Goal: Navigation & Orientation: Understand site structure

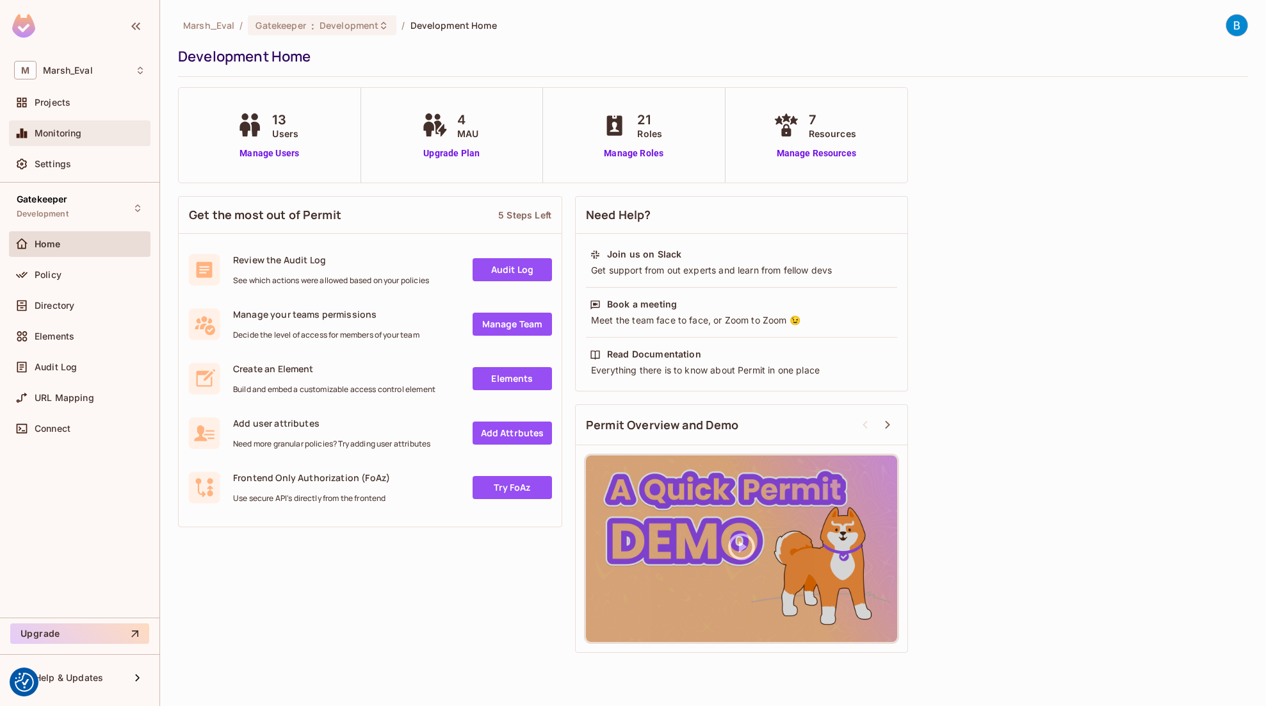
click at [56, 130] on span "Monitoring" at bounding box center [58, 133] width 47 height 10
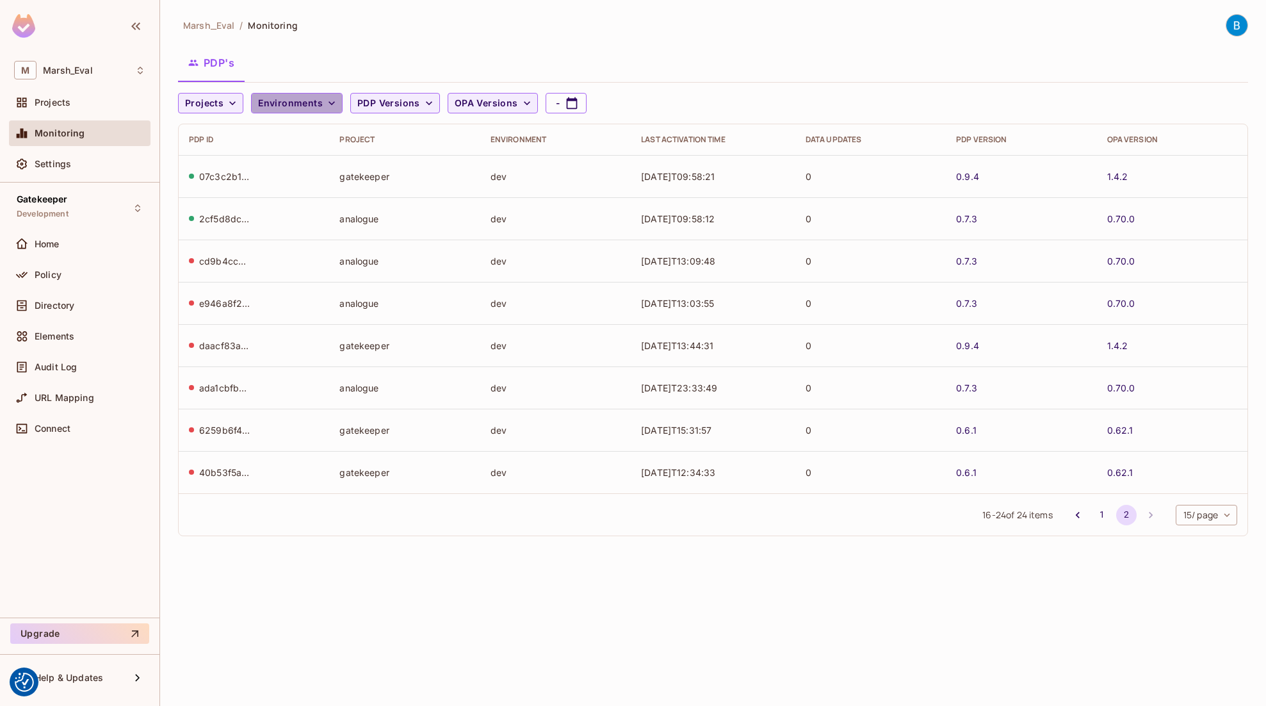
click at [315, 106] on span "Environments" at bounding box center [290, 103] width 65 height 16
click at [366, 77] on div at bounding box center [633, 353] width 1266 height 706
click at [1119, 218] on link "1.4.2" at bounding box center [1117, 219] width 21 height 12
click at [53, 106] on span "Projects" at bounding box center [53, 102] width 36 height 10
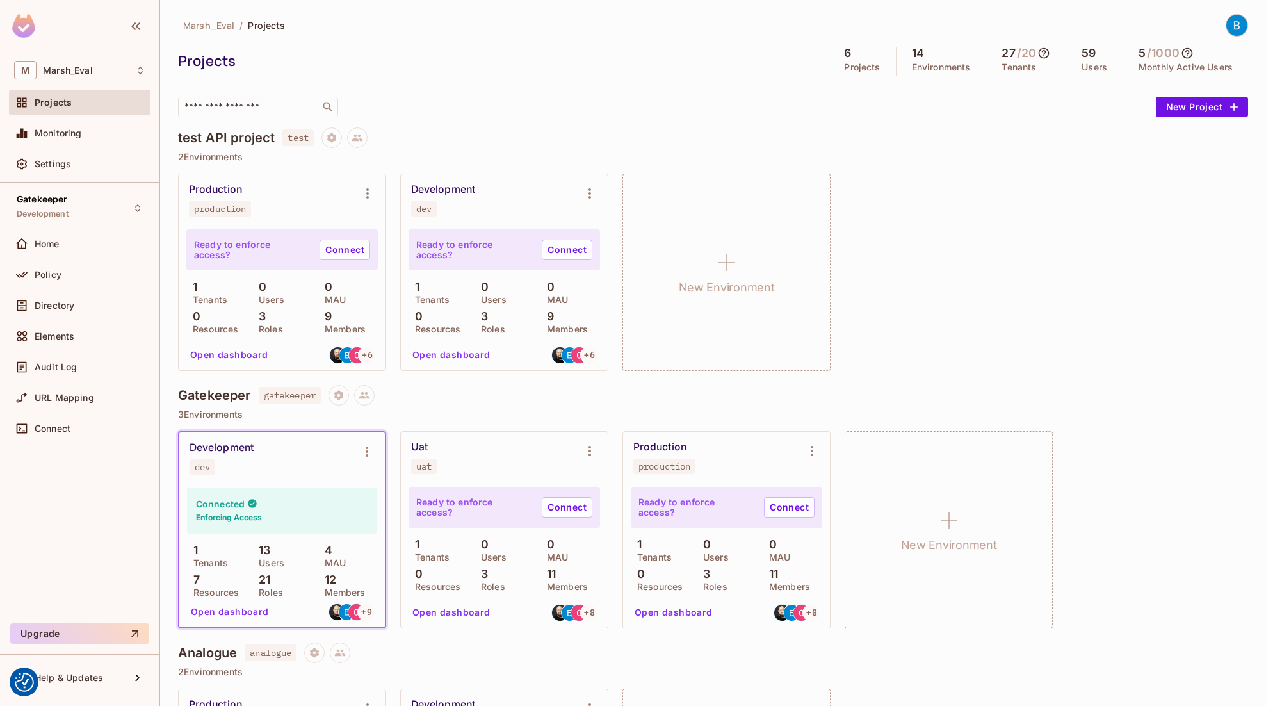
click at [460, 350] on button "Open dashboard" at bounding box center [451, 355] width 88 height 20
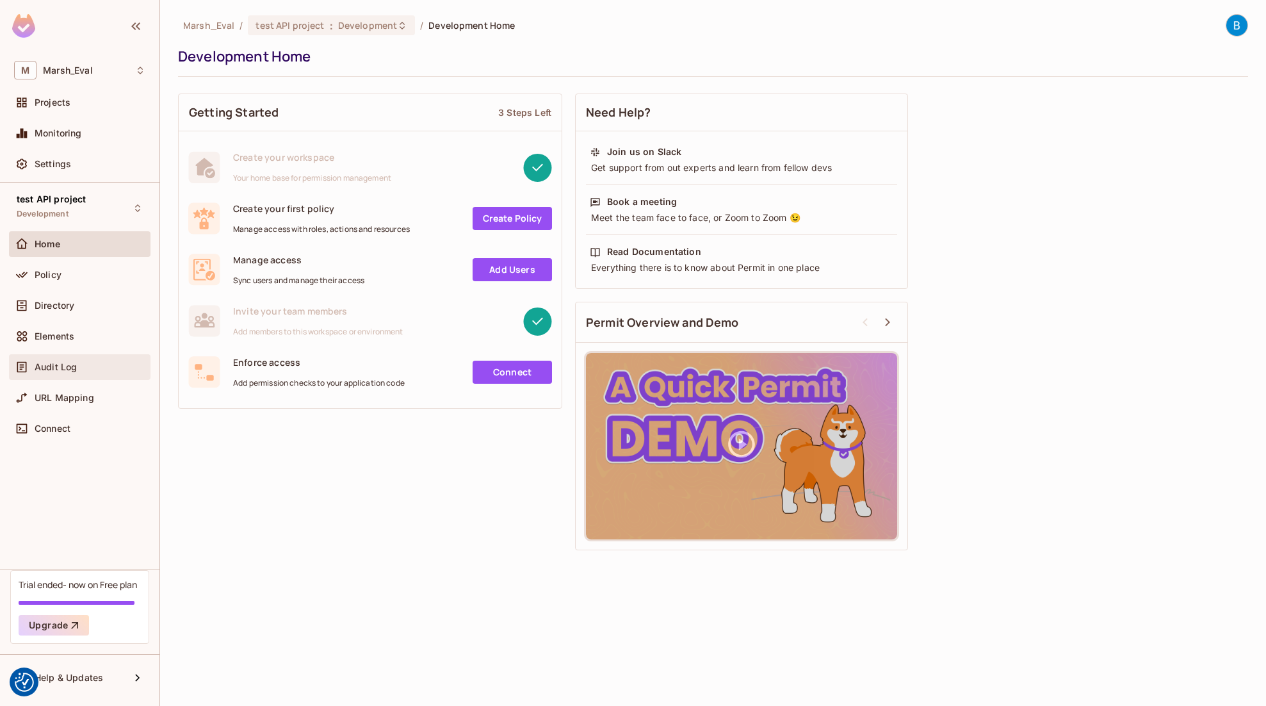
click at [85, 372] on div "Audit Log" at bounding box center [90, 367] width 111 height 10
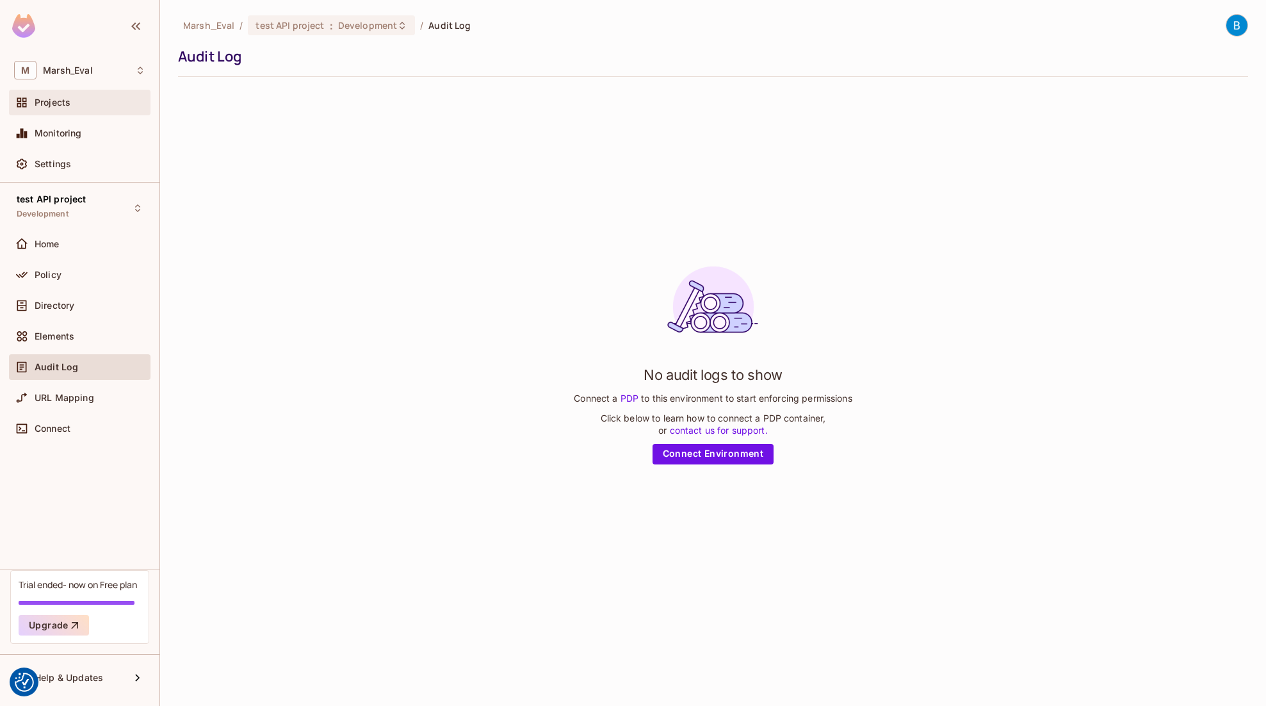
click at [94, 111] on div "Projects" at bounding box center [80, 103] width 142 height 26
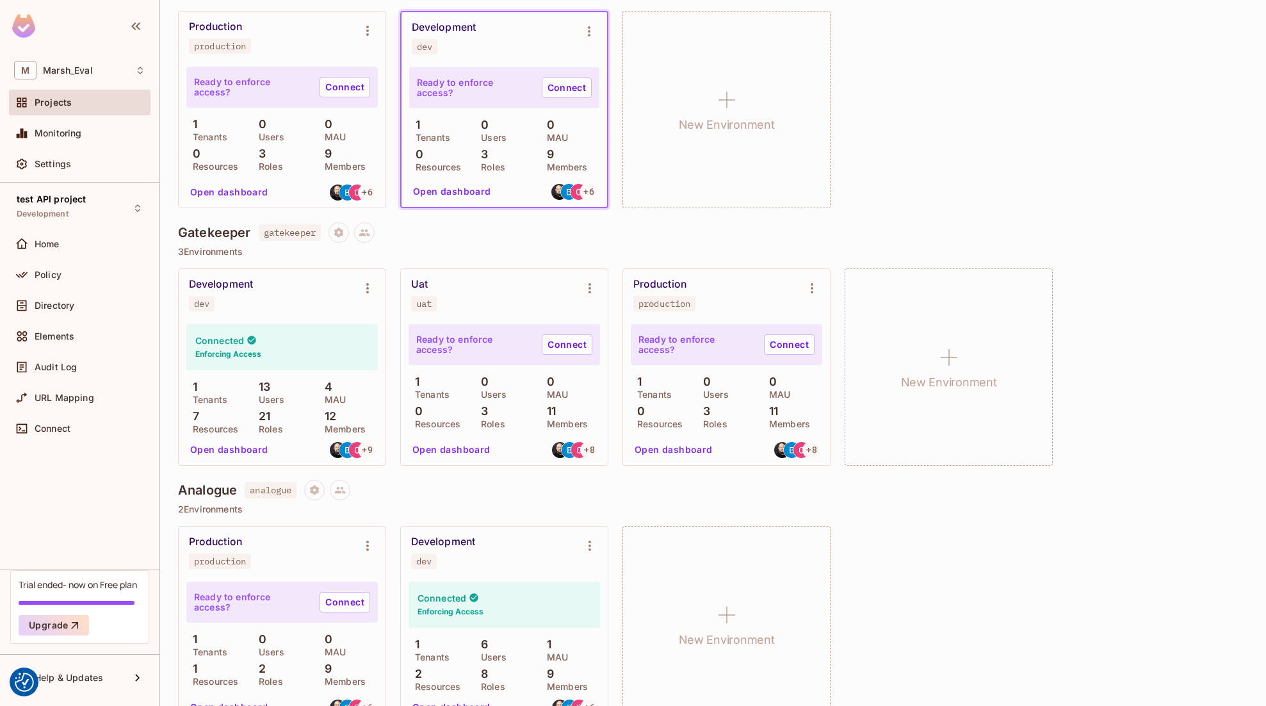
scroll to position [165, 0]
click at [246, 451] on button "Open dashboard" at bounding box center [229, 447] width 88 height 20
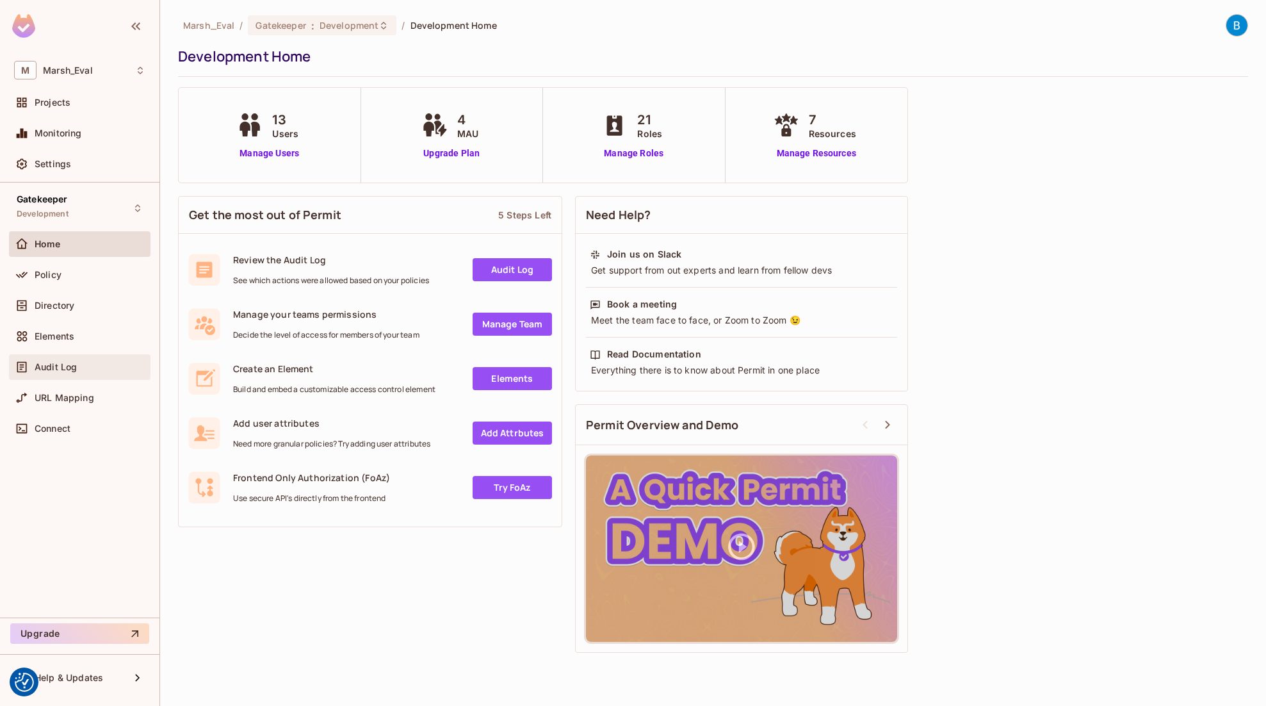
click at [65, 359] on div "Audit Log" at bounding box center [79, 366] width 131 height 15
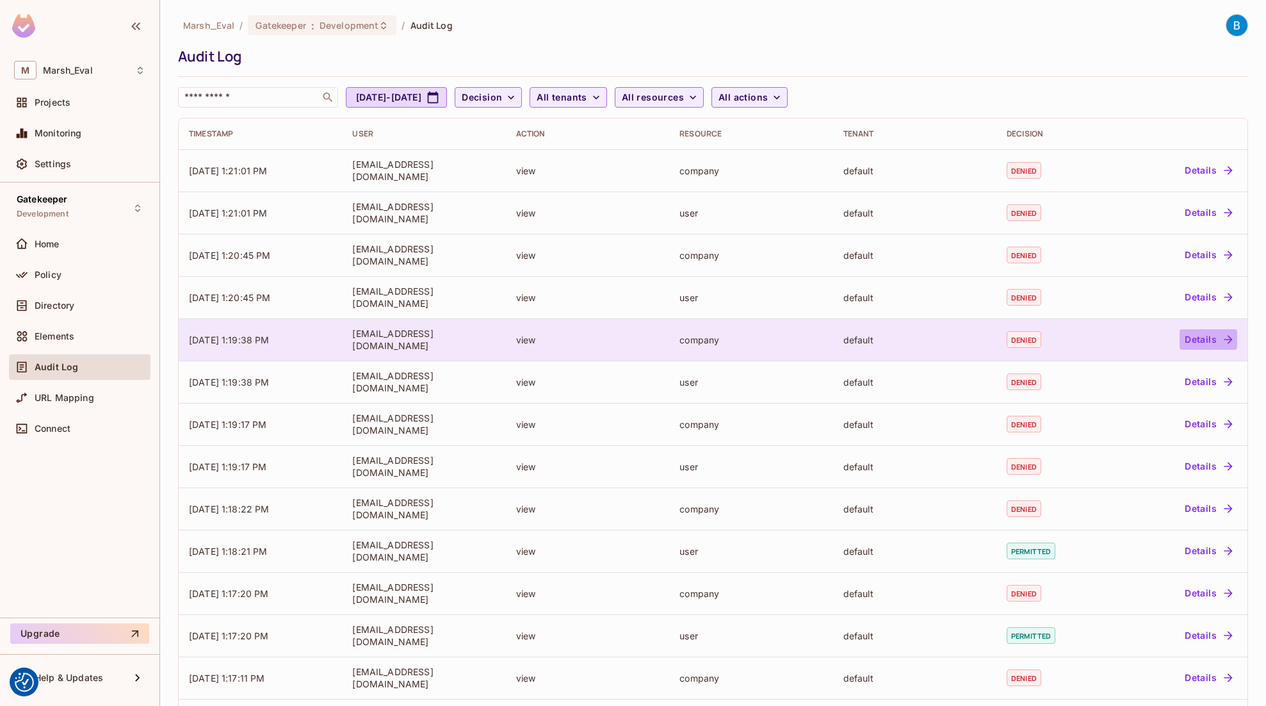
click at [1211, 336] on button "Details" at bounding box center [1209, 339] width 58 height 20
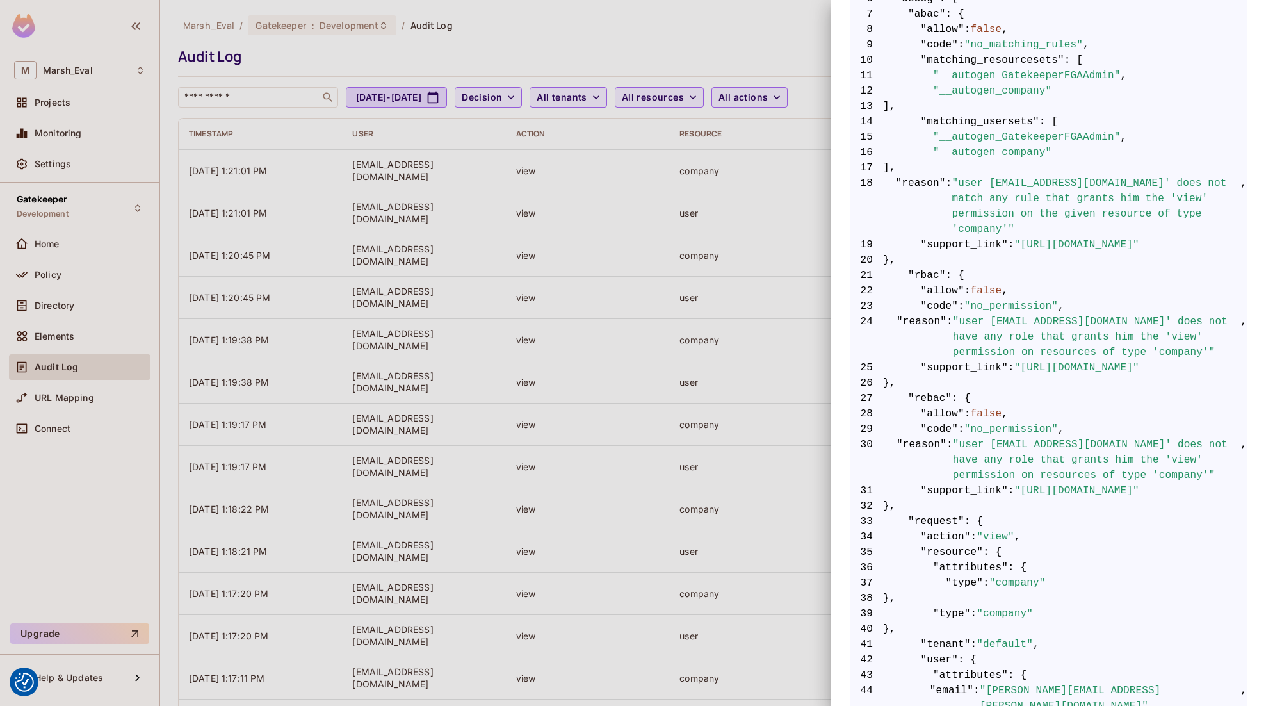
scroll to position [352, 0]
click at [685, 38] on div at bounding box center [633, 353] width 1266 height 706
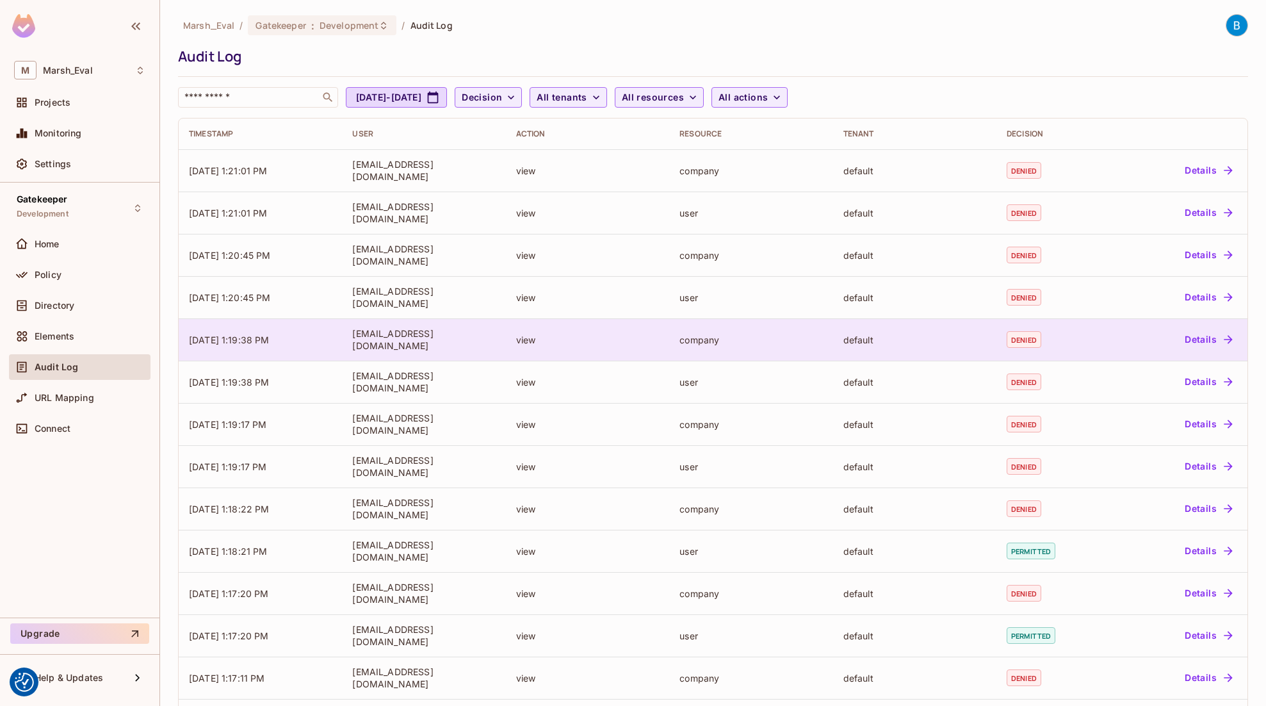
scroll to position [138, 0]
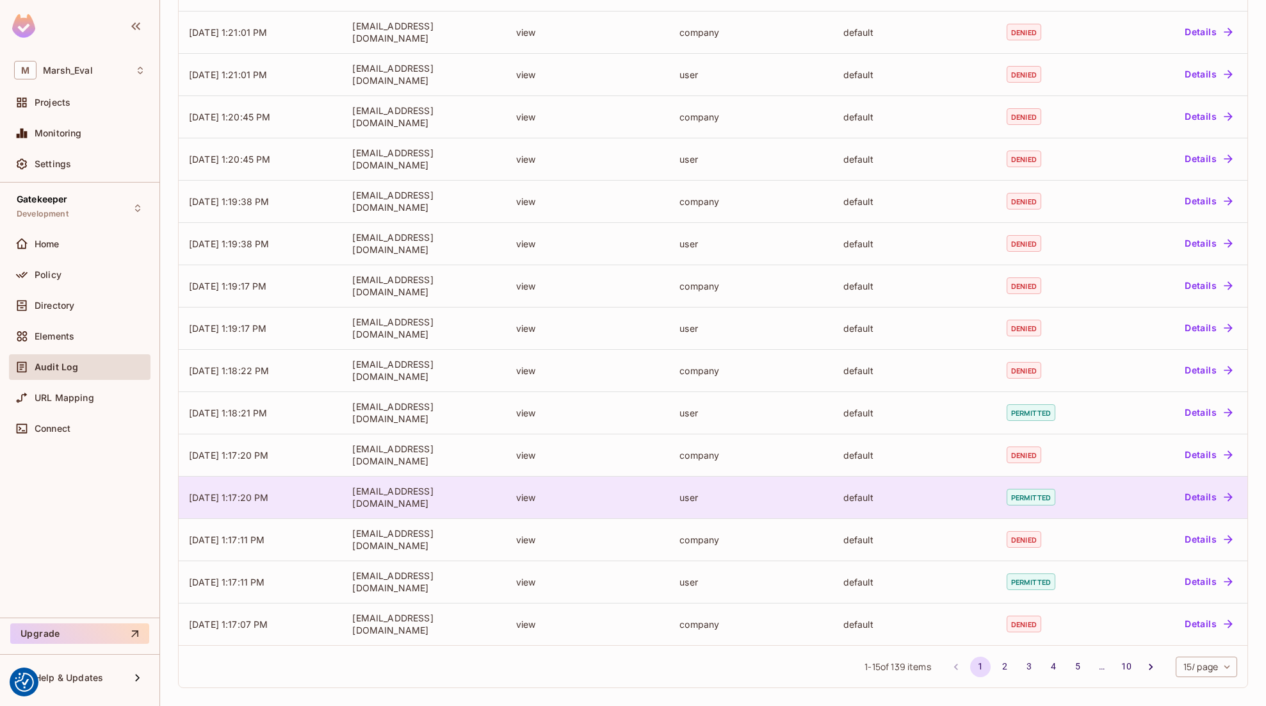
click at [1201, 496] on button "Details" at bounding box center [1209, 497] width 58 height 20
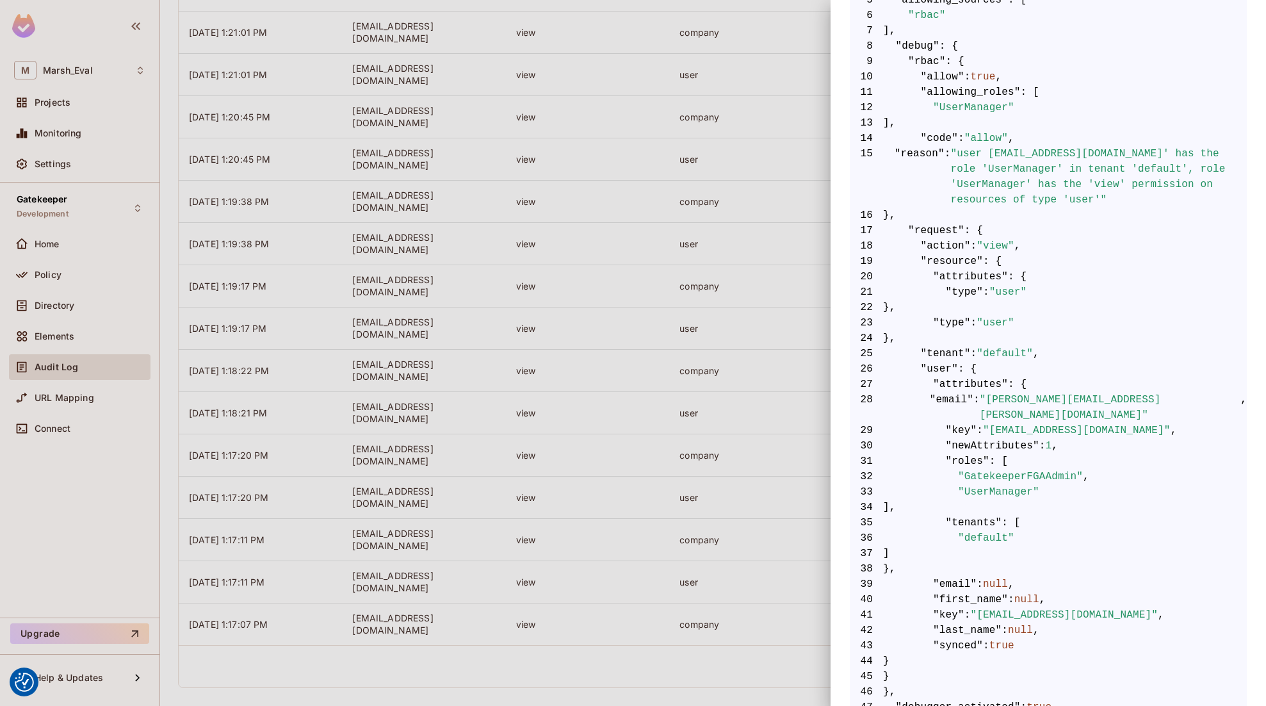
scroll to position [364, 0]
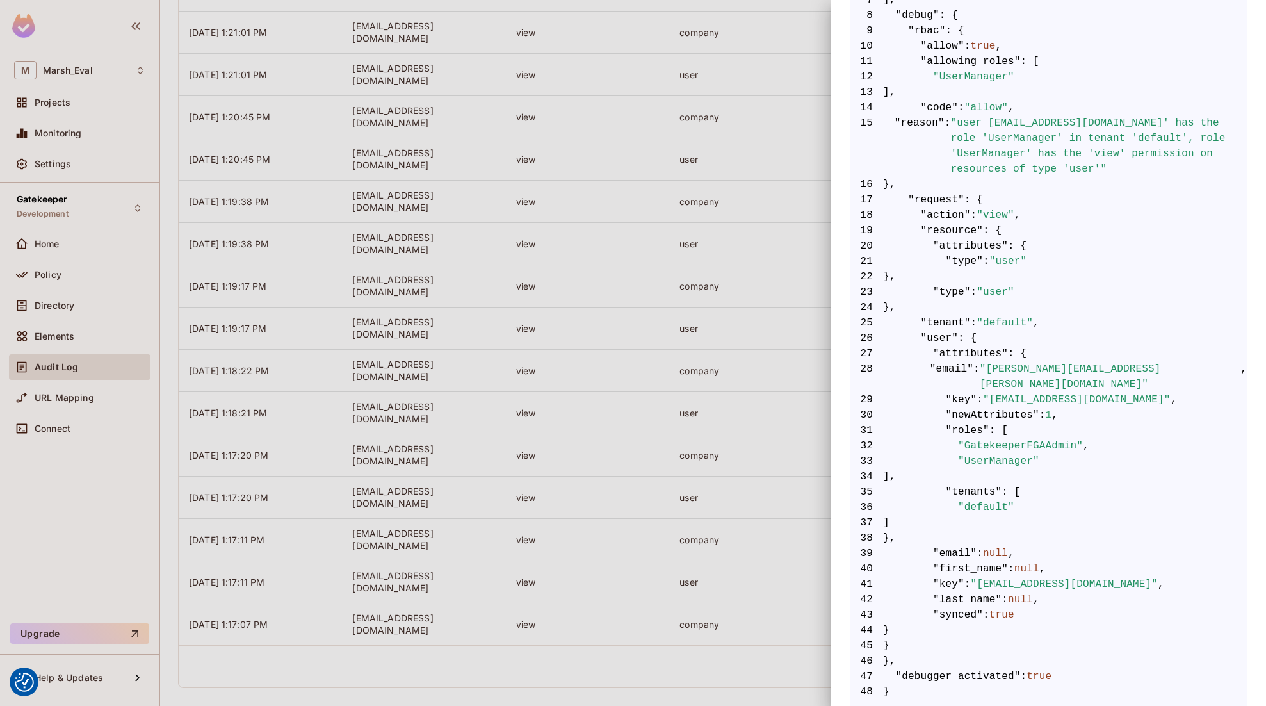
click at [690, 661] on div at bounding box center [633, 353] width 1266 height 706
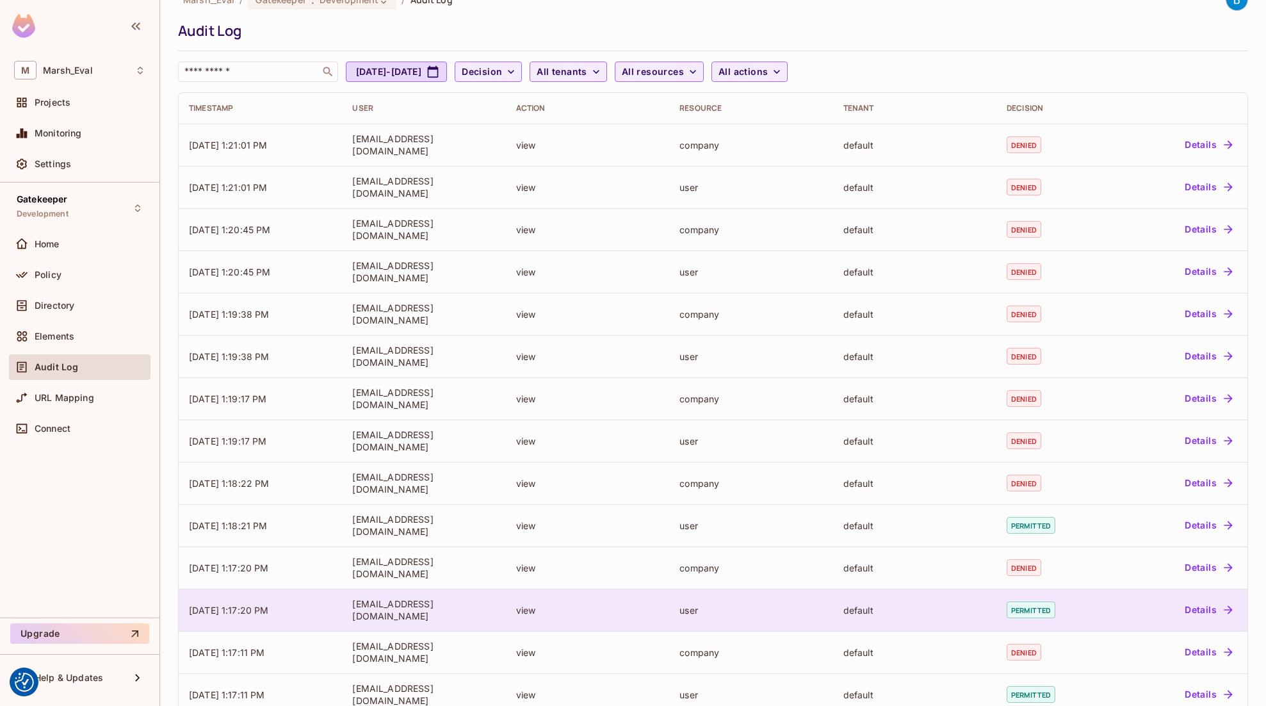
scroll to position [0, 0]
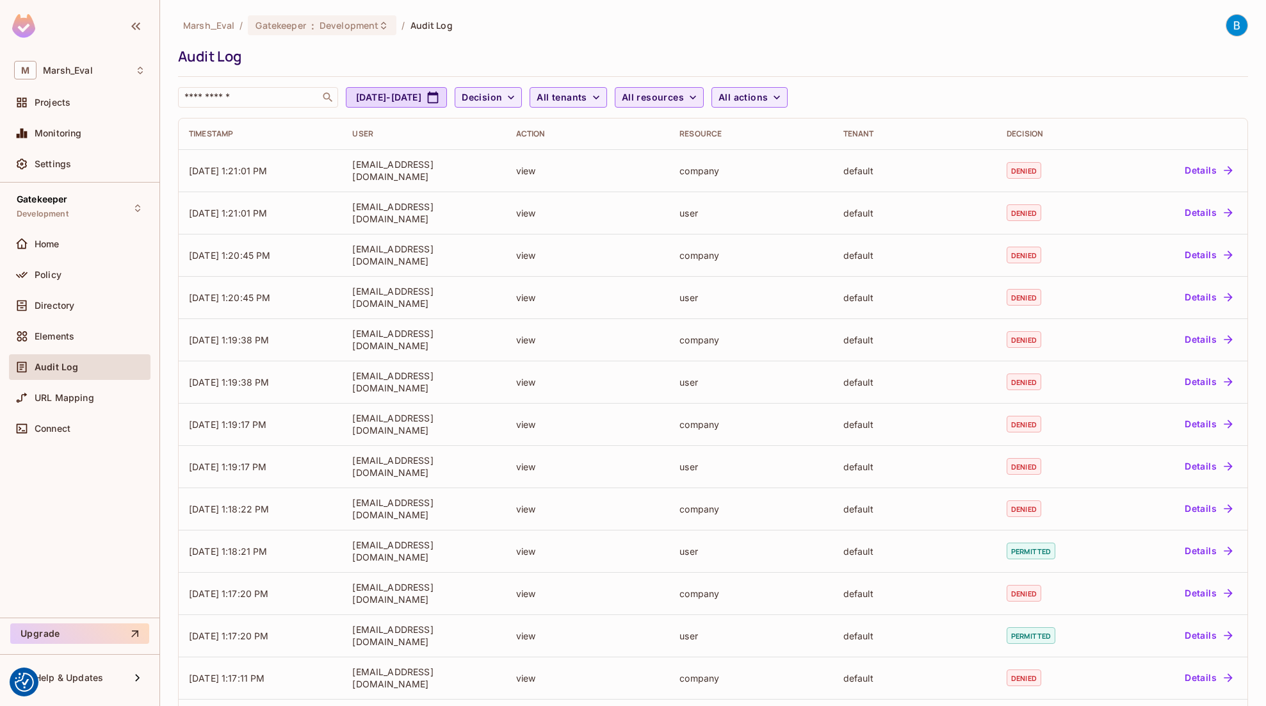
click at [684, 99] on span "All resources" at bounding box center [653, 98] width 62 height 16
drag, startPoint x: 878, startPoint y: 78, endPoint x: 829, endPoint y: 94, distance: 51.4
click at [878, 78] on div at bounding box center [633, 353] width 1266 height 706
click at [768, 97] on span "All actions" at bounding box center [743, 98] width 49 height 16
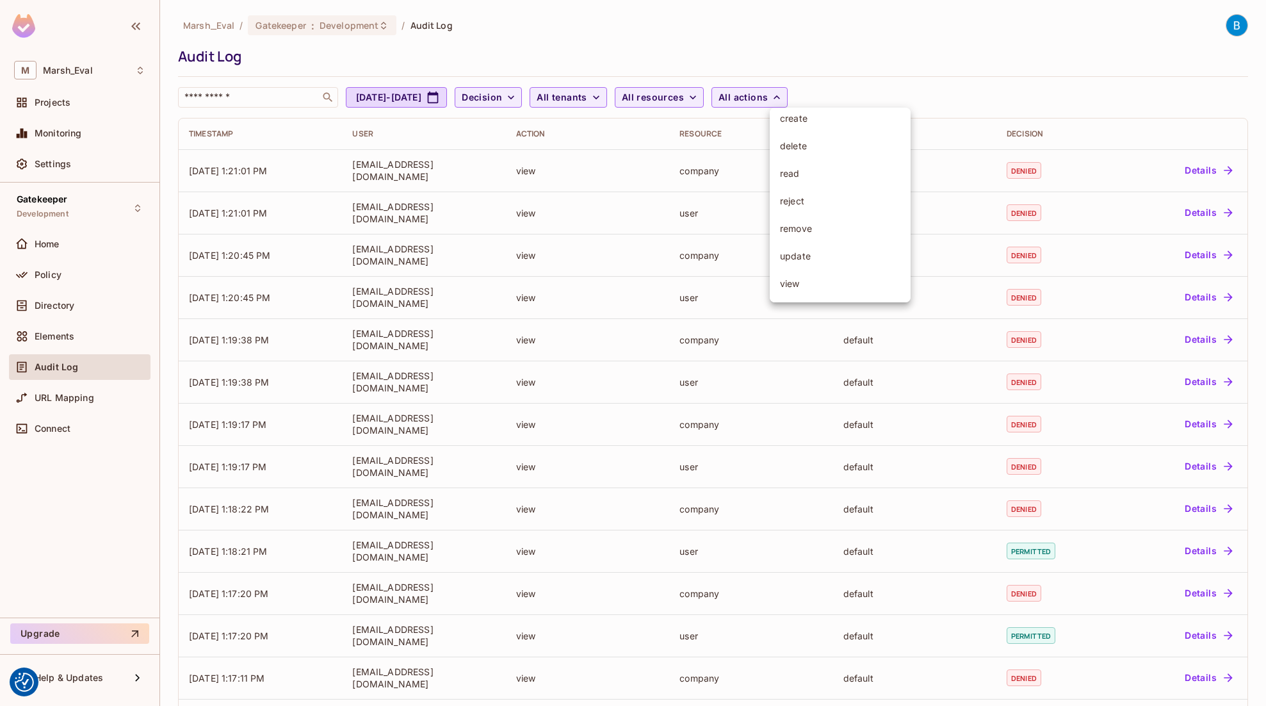
click at [793, 264] on li "update" at bounding box center [840, 256] width 141 height 28
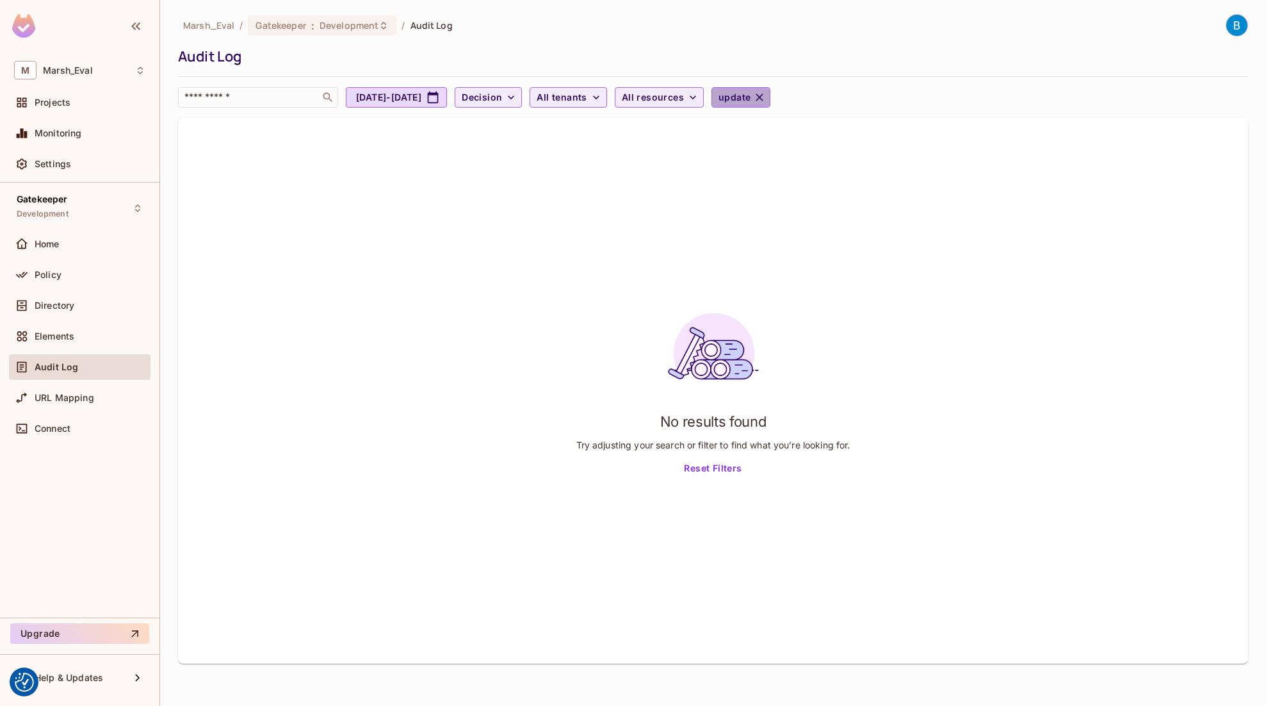
click at [764, 99] on icon "button" at bounding box center [760, 98] width 8 height 8
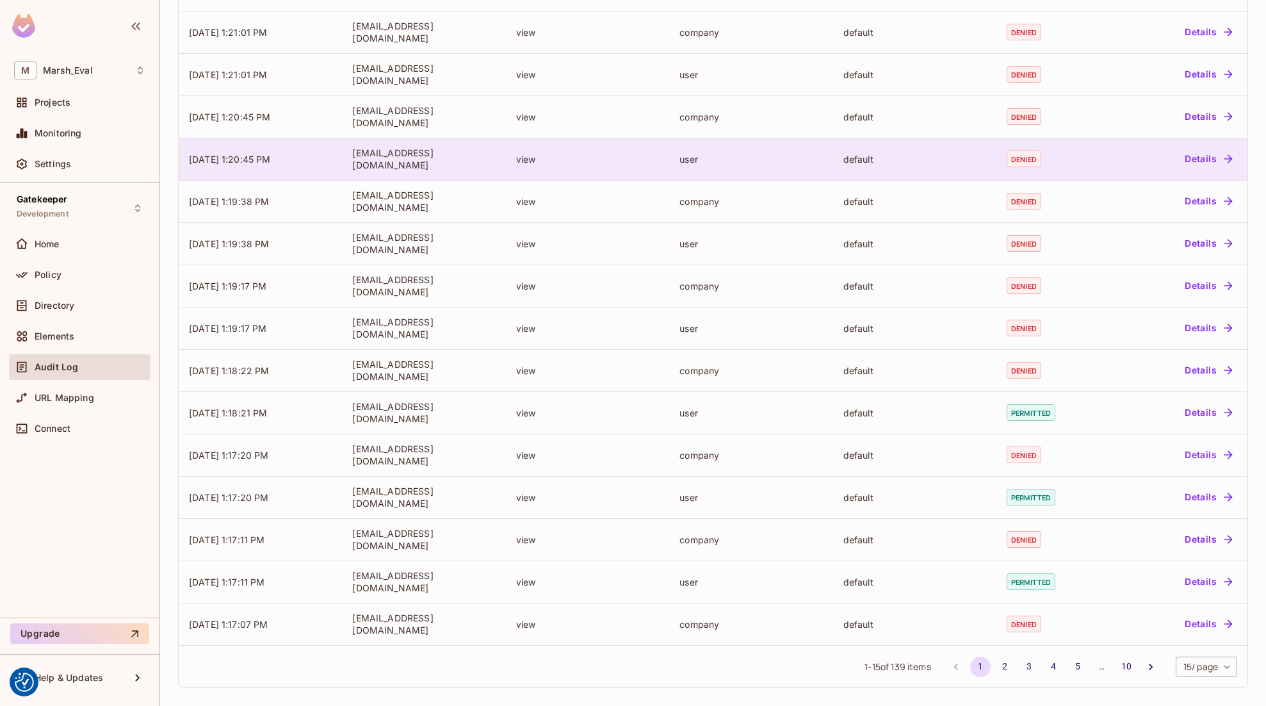
scroll to position [0, 0]
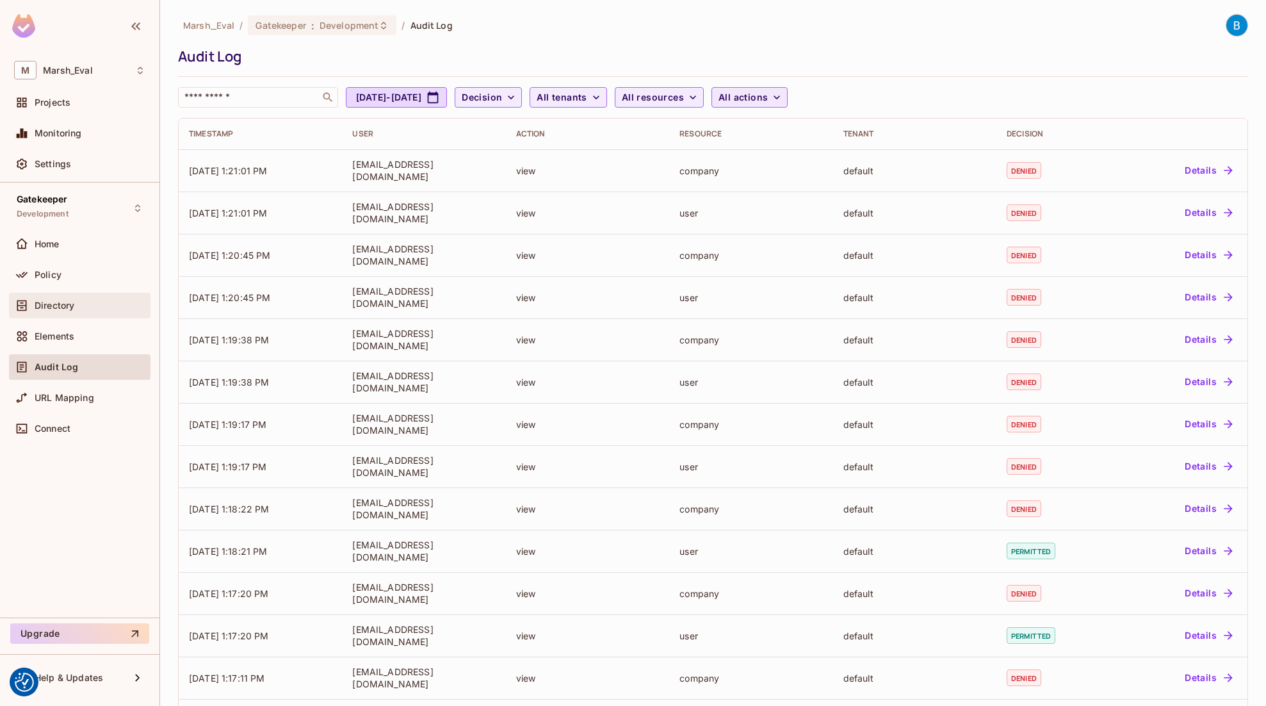
click at [101, 303] on div "Directory" at bounding box center [90, 305] width 111 height 10
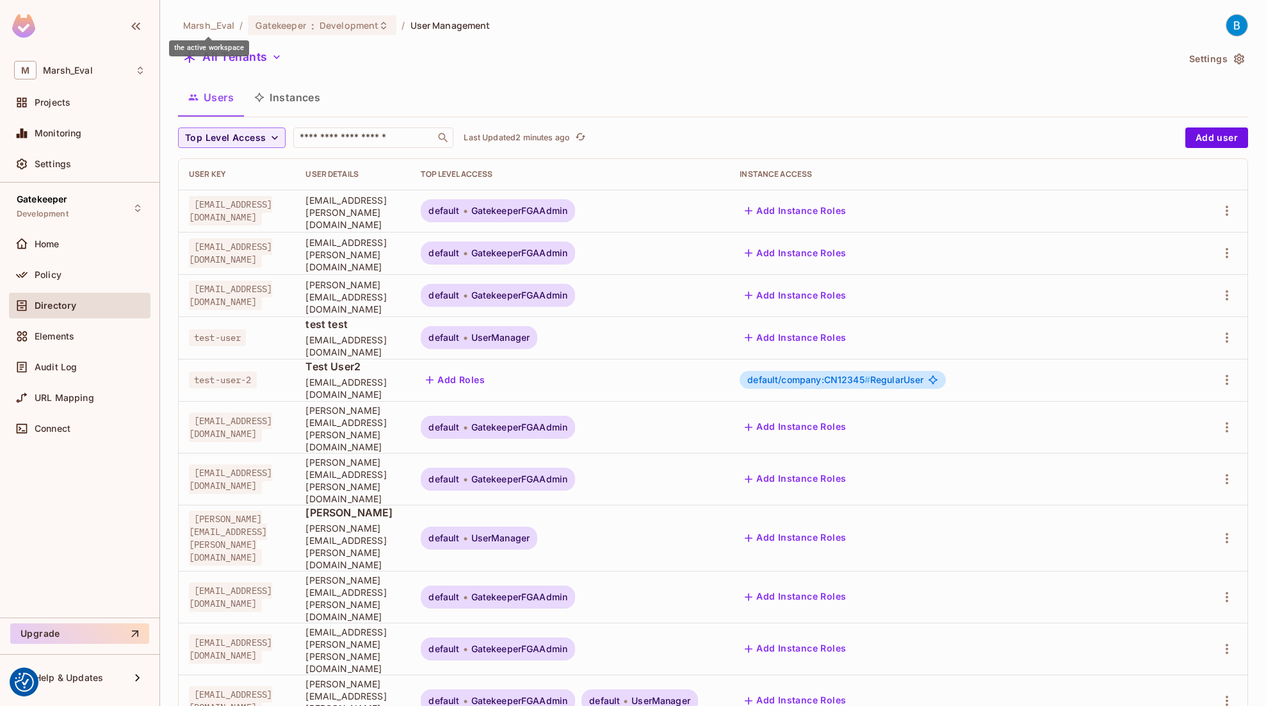
click at [209, 27] on span "Marsh_Eval" at bounding box center [208, 25] width 51 height 12
click at [92, 69] on span "Marsh_Eval" at bounding box center [68, 70] width 50 height 10
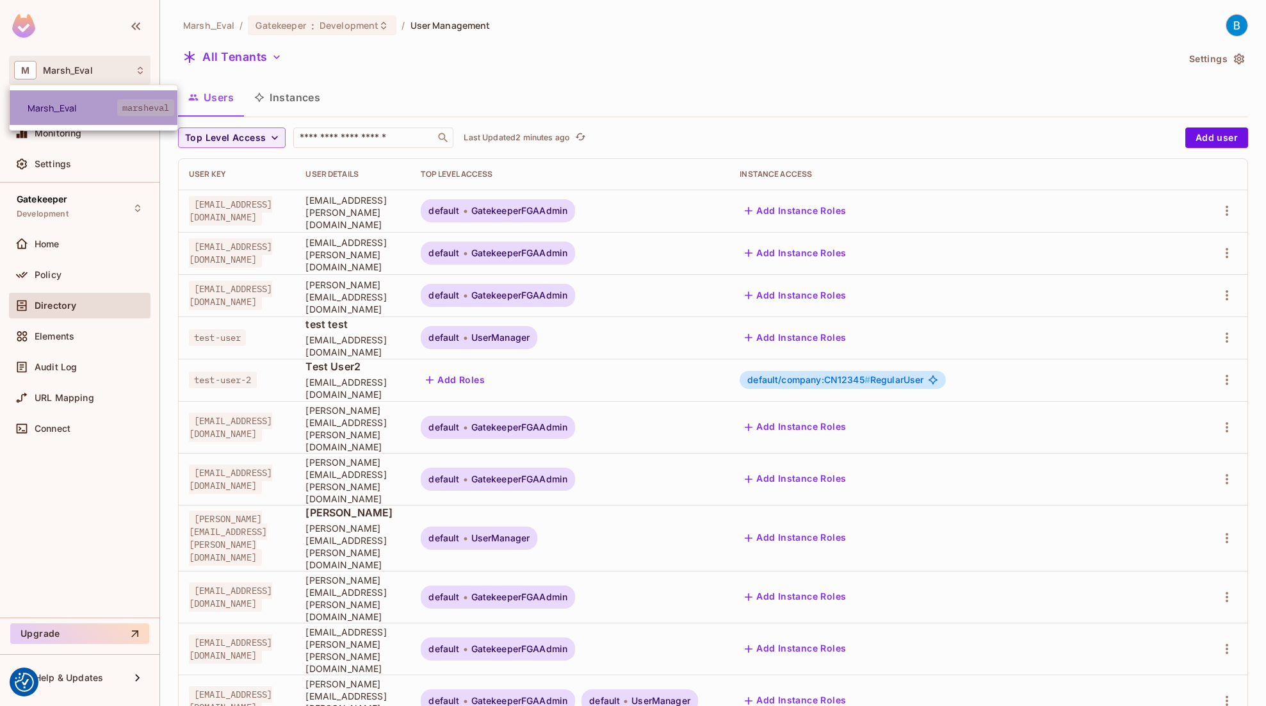
click at [57, 110] on span "Marsh_Eval" at bounding box center [73, 108] width 90 height 12
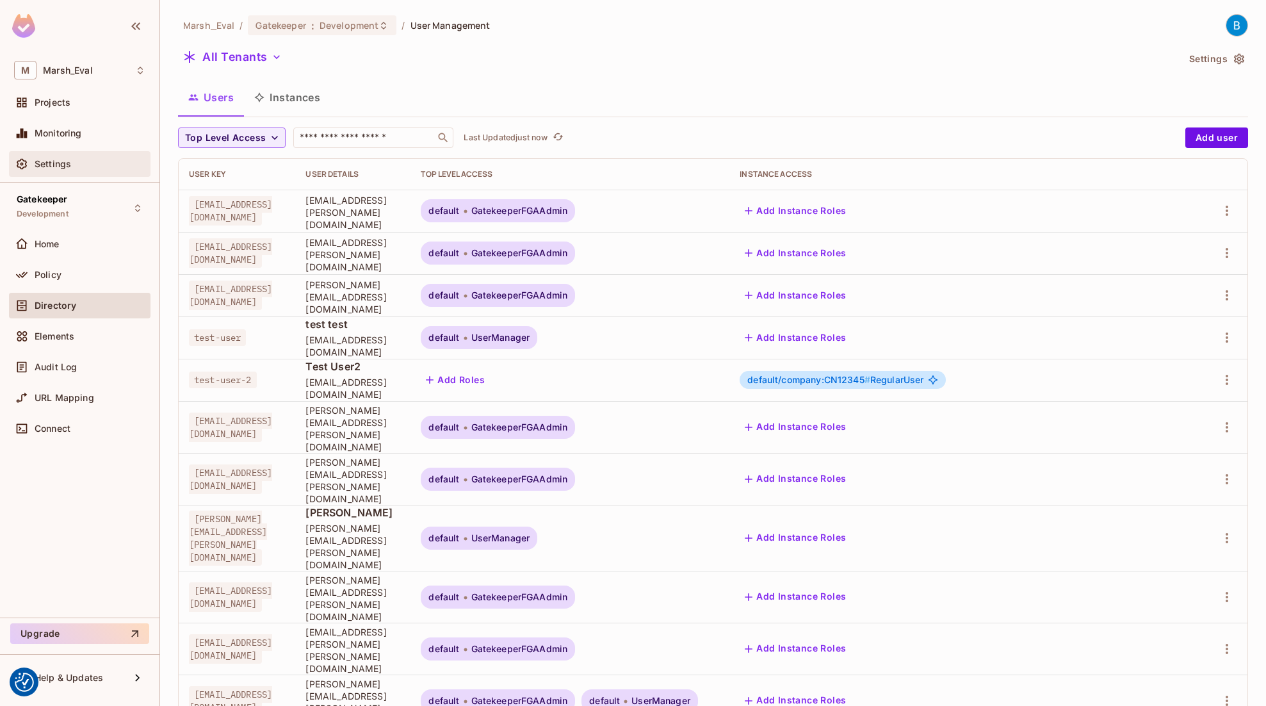
click at [58, 166] on span "Settings" at bounding box center [53, 164] width 37 height 10
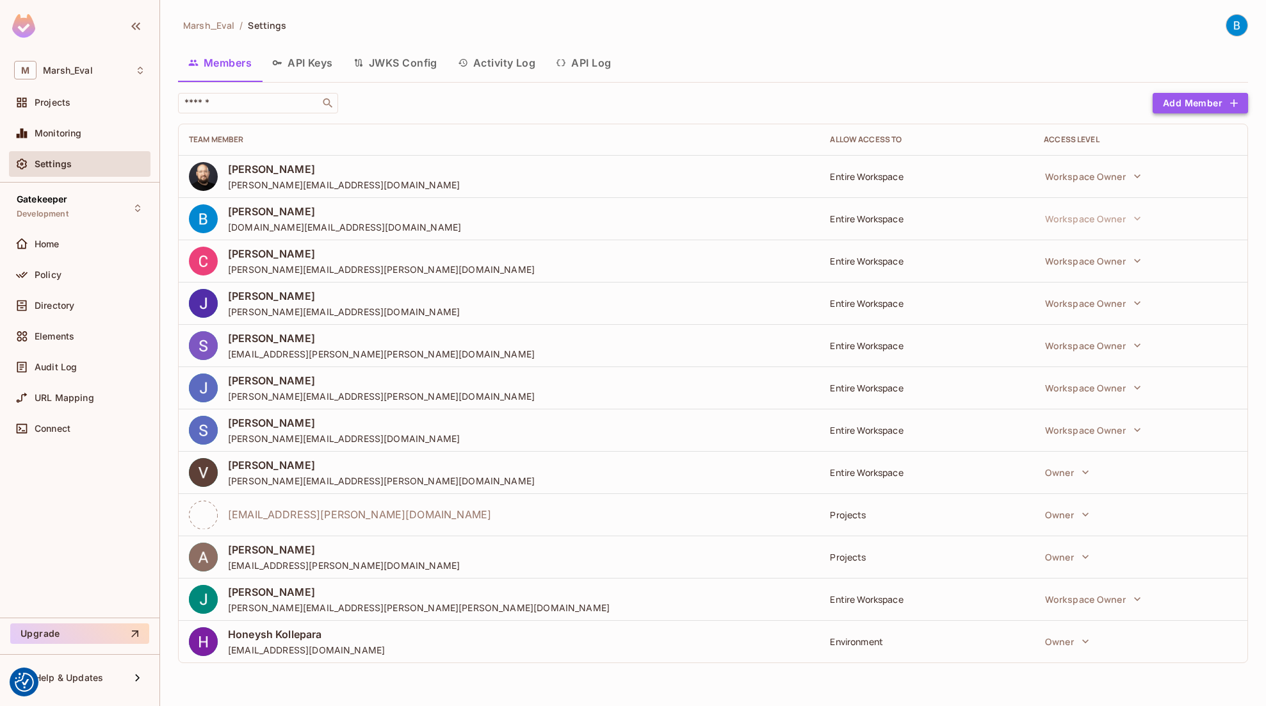
click at [1199, 107] on button "Add Member" at bounding box center [1200, 103] width 95 height 20
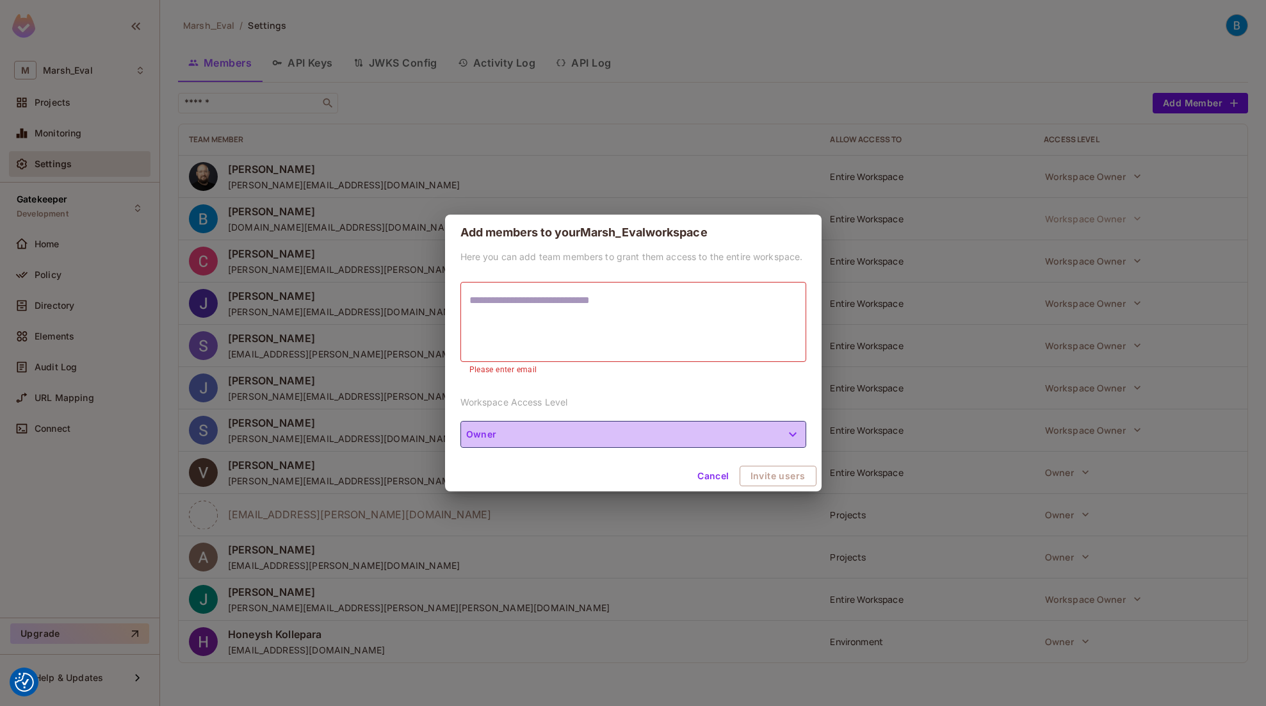
click at [783, 426] on button "Owner" at bounding box center [634, 434] width 346 height 27
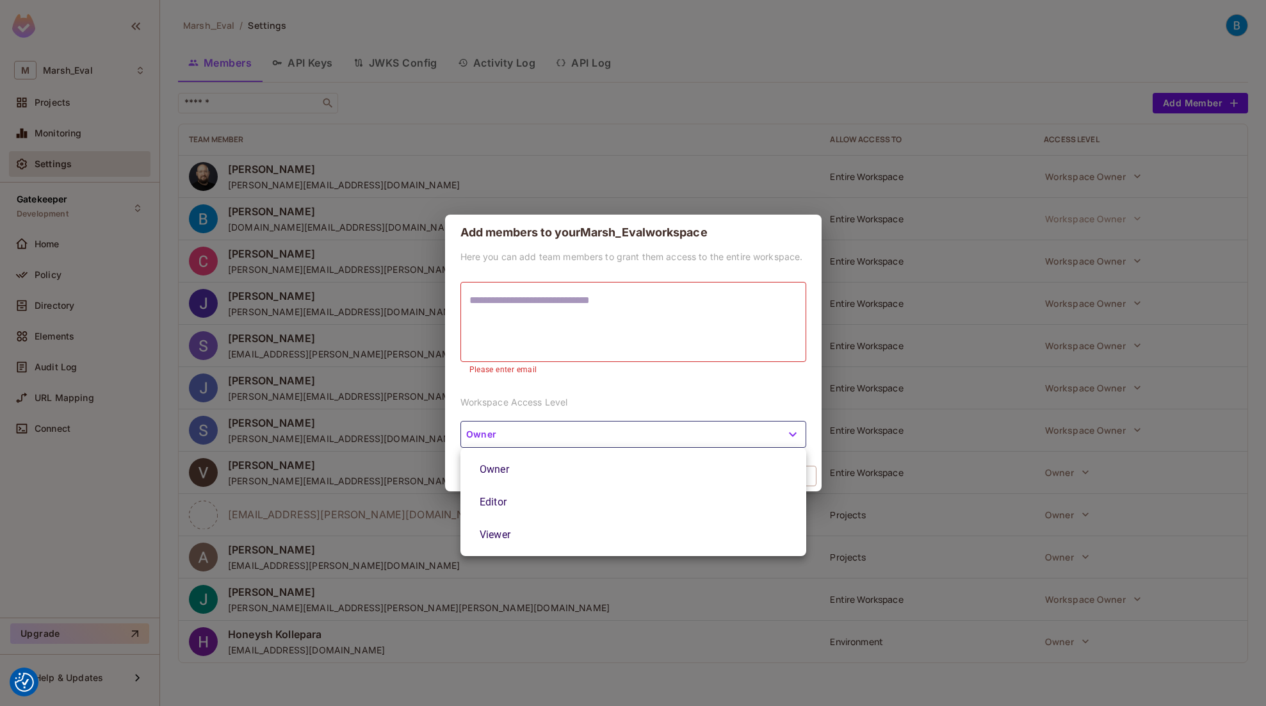
click at [809, 373] on div at bounding box center [633, 353] width 1266 height 706
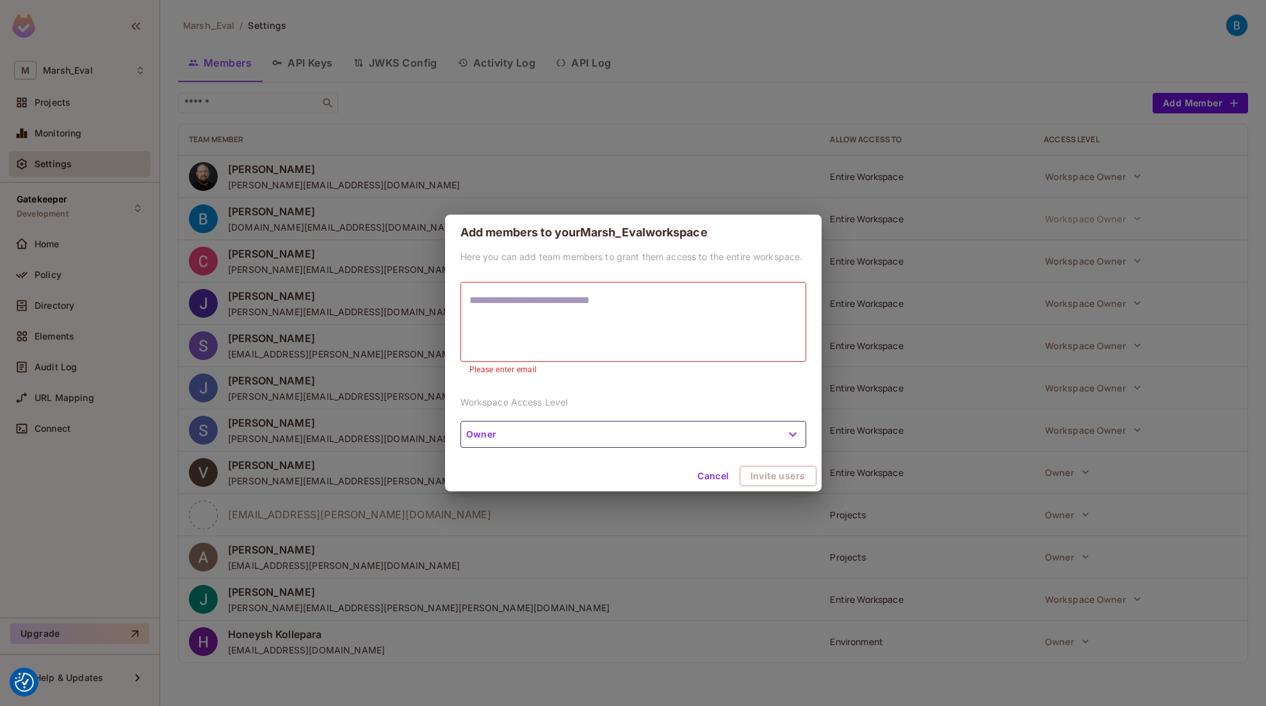
click at [715, 473] on button "Cancel" at bounding box center [713, 476] width 42 height 20
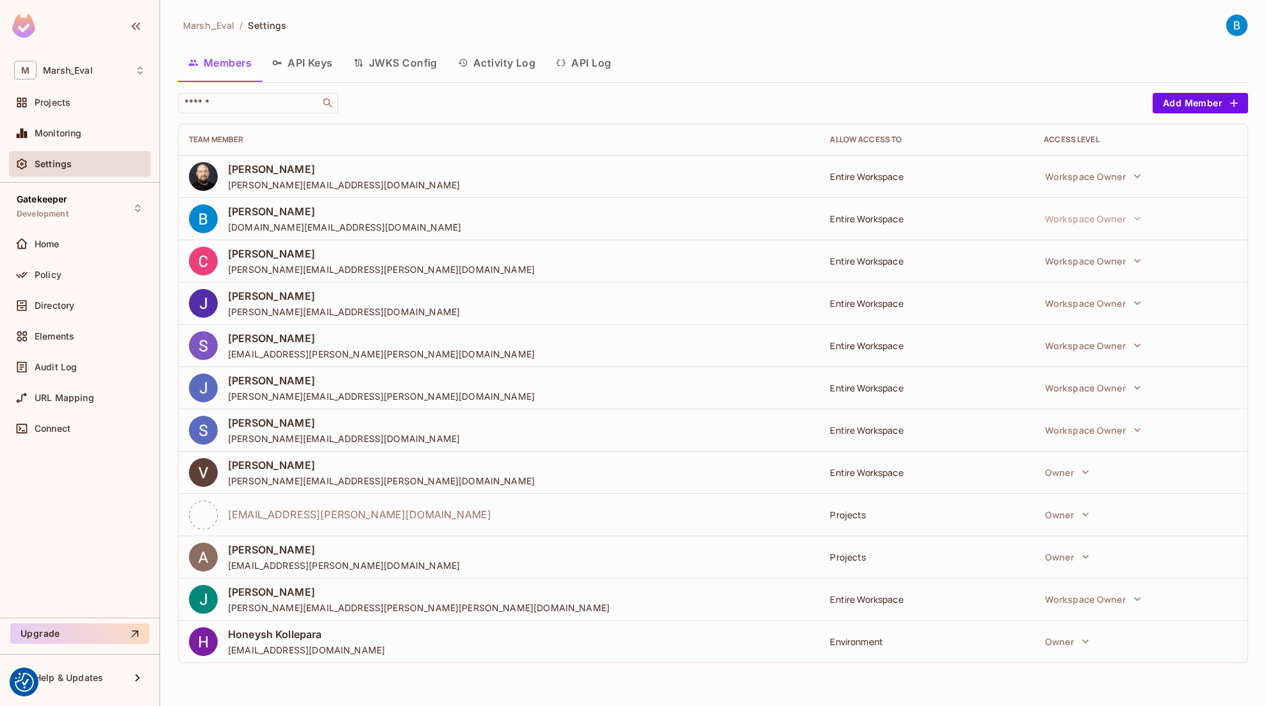
click at [311, 58] on button "API Keys" at bounding box center [302, 63] width 81 height 32
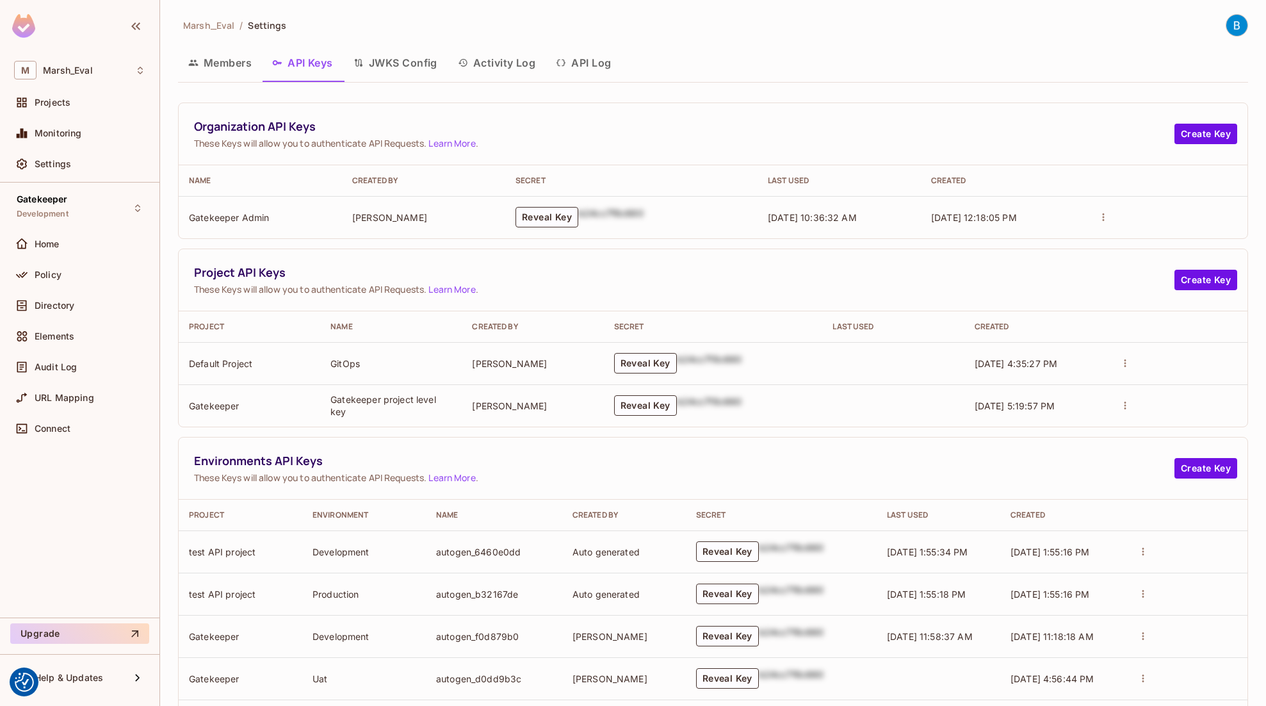
click at [422, 64] on button "JWKS Config" at bounding box center [395, 63] width 104 height 32
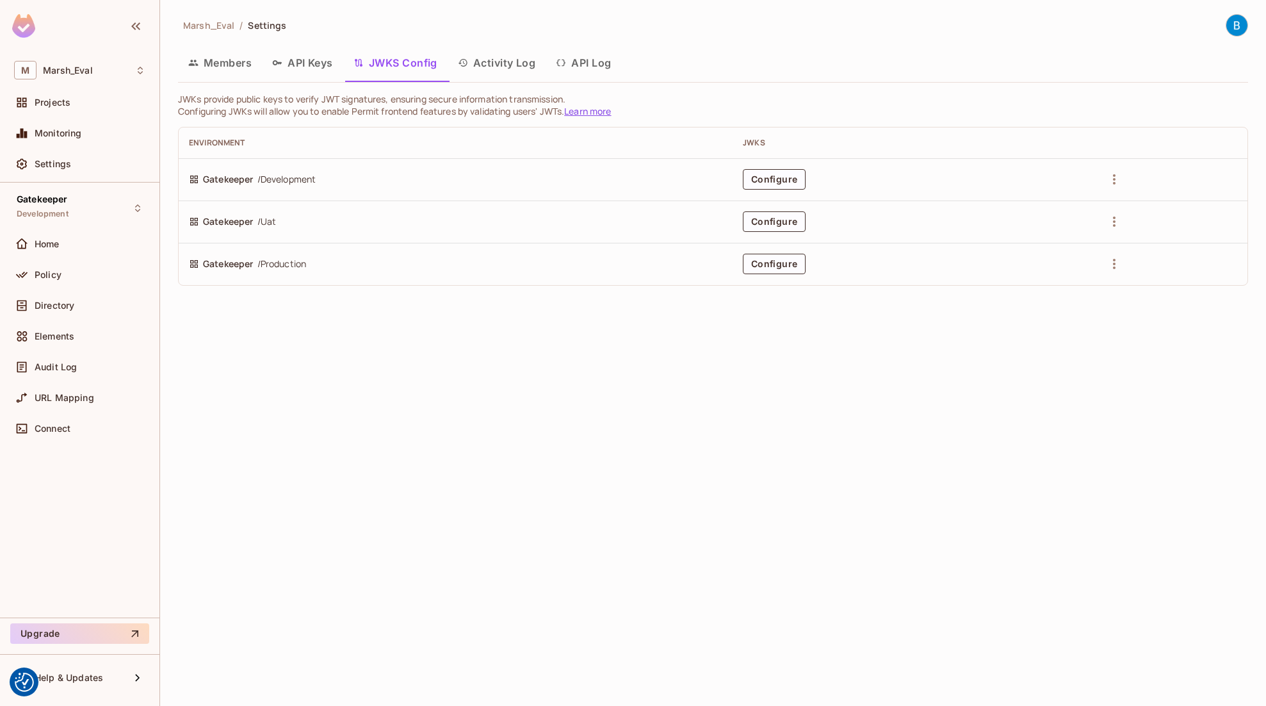
click at [500, 61] on button "Activity Log" at bounding box center [497, 63] width 99 height 32
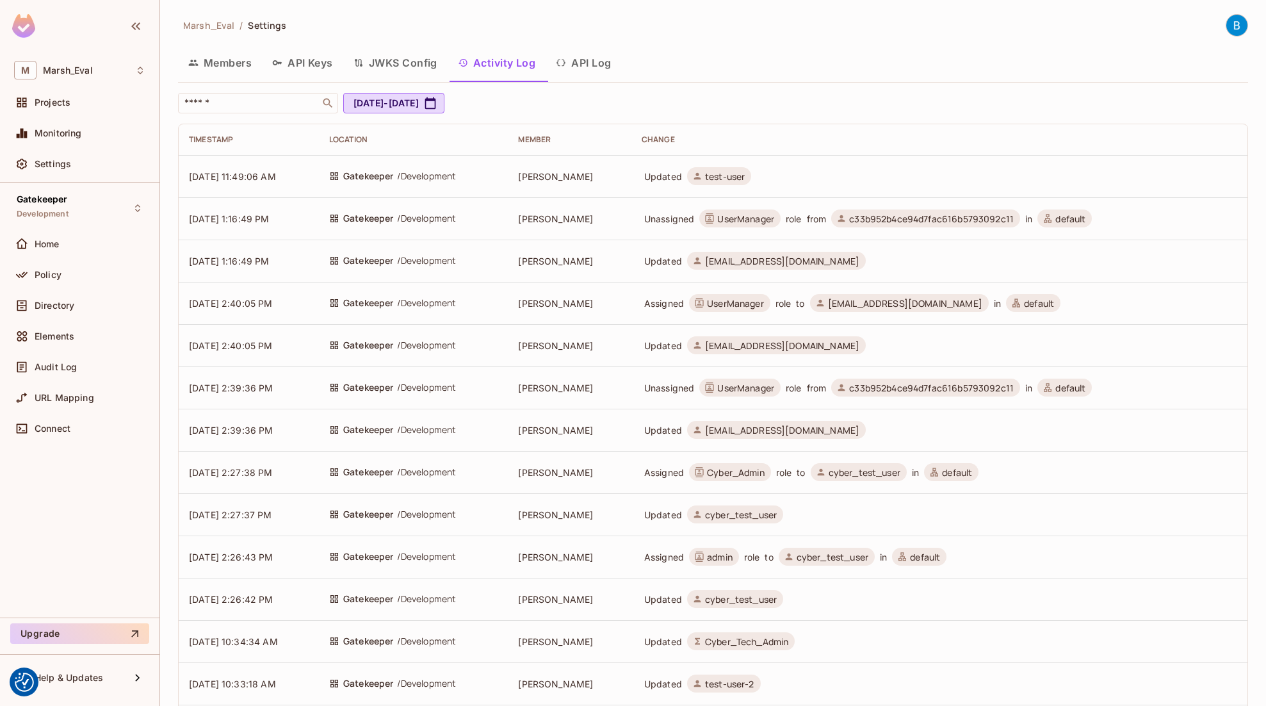
click at [589, 62] on button "API Log" at bounding box center [584, 63] width 76 height 32
